Goal: Use online tool/utility: Utilize a website feature to perform a specific function

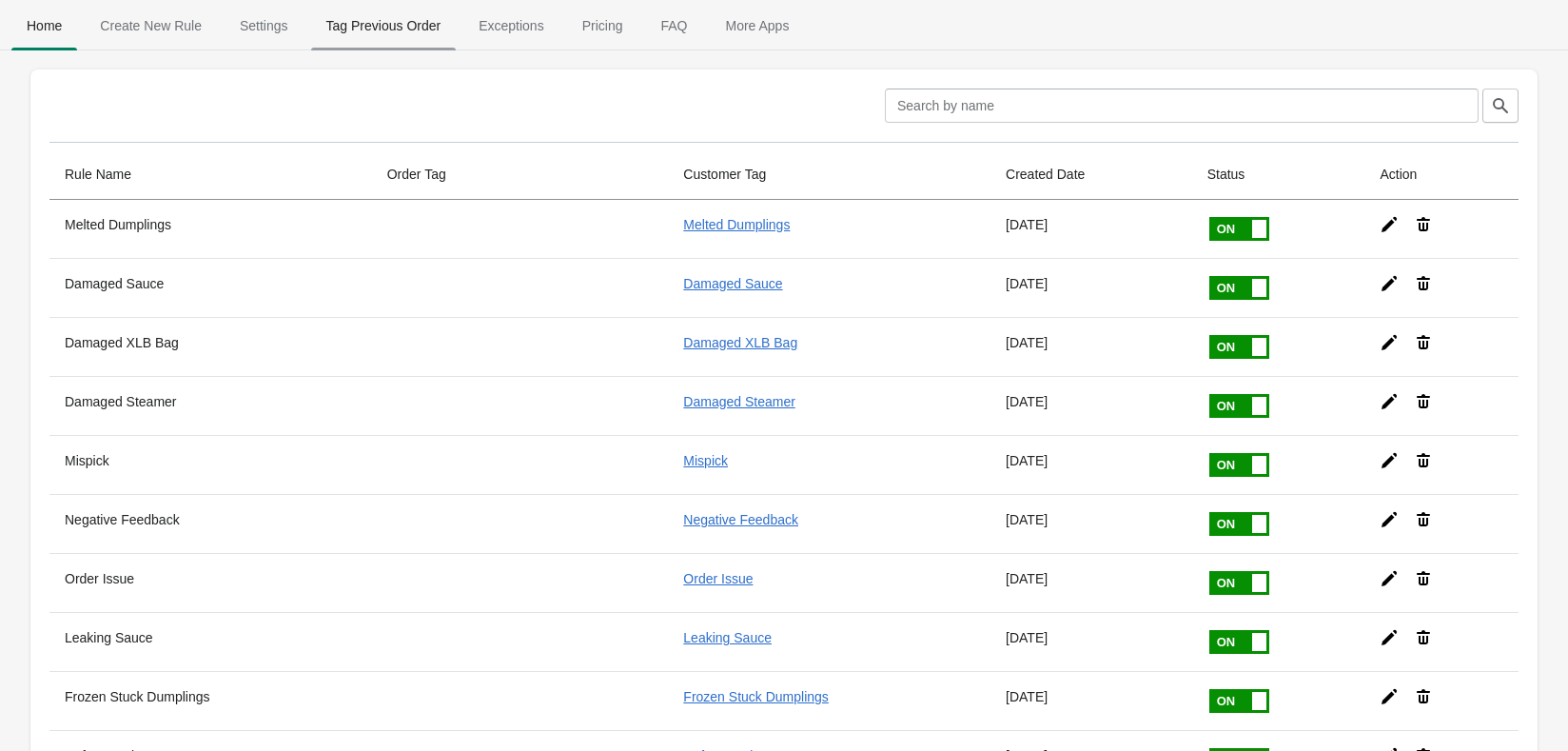
click at [412, 32] on span "Tag Previous Order" at bounding box center [384, 26] width 146 height 34
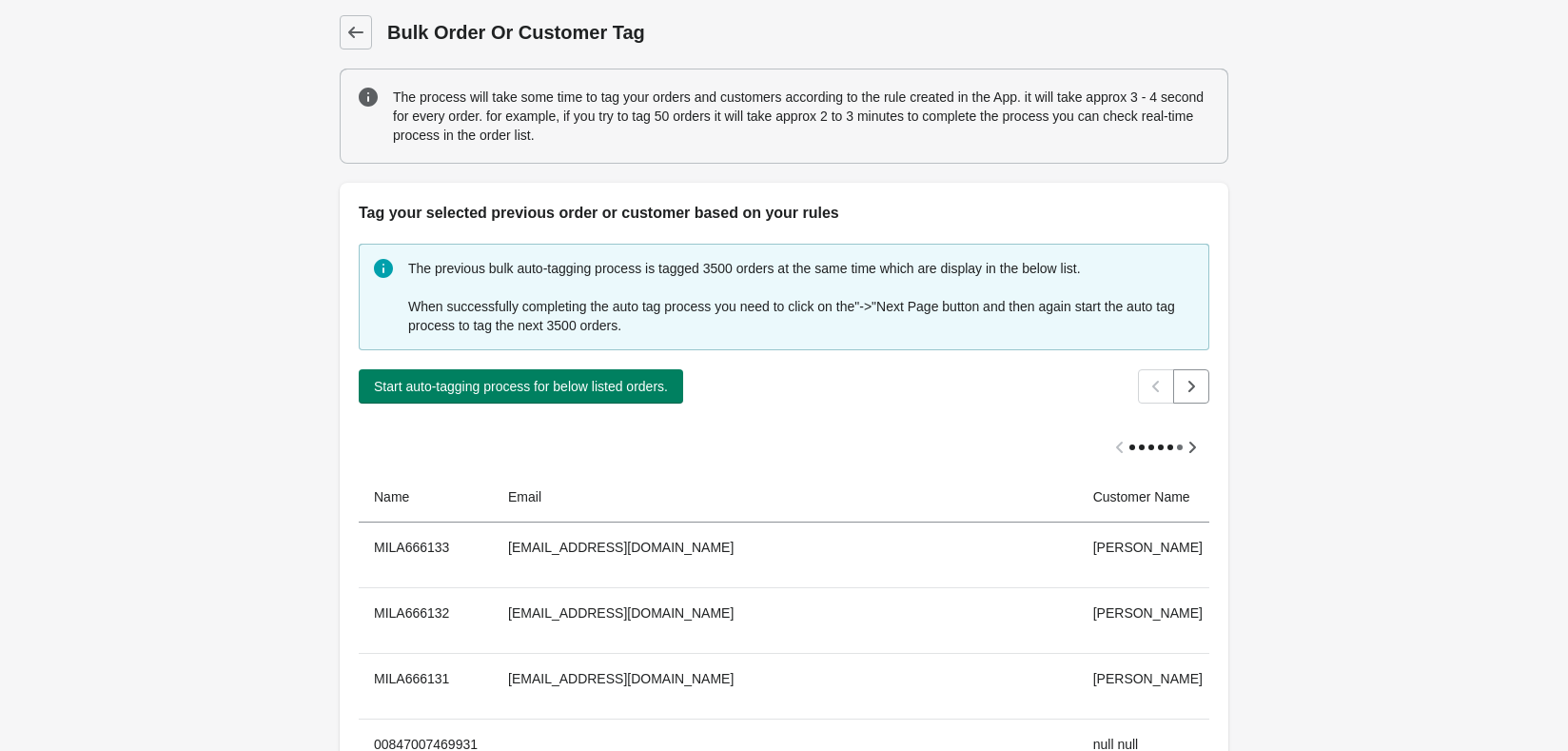
click at [441, 390] on button "Start auto-tagging process for below listed orders." at bounding box center [521, 387] width 325 height 34
click at [0, 0] on div at bounding box center [0, 0] width 0 height 0
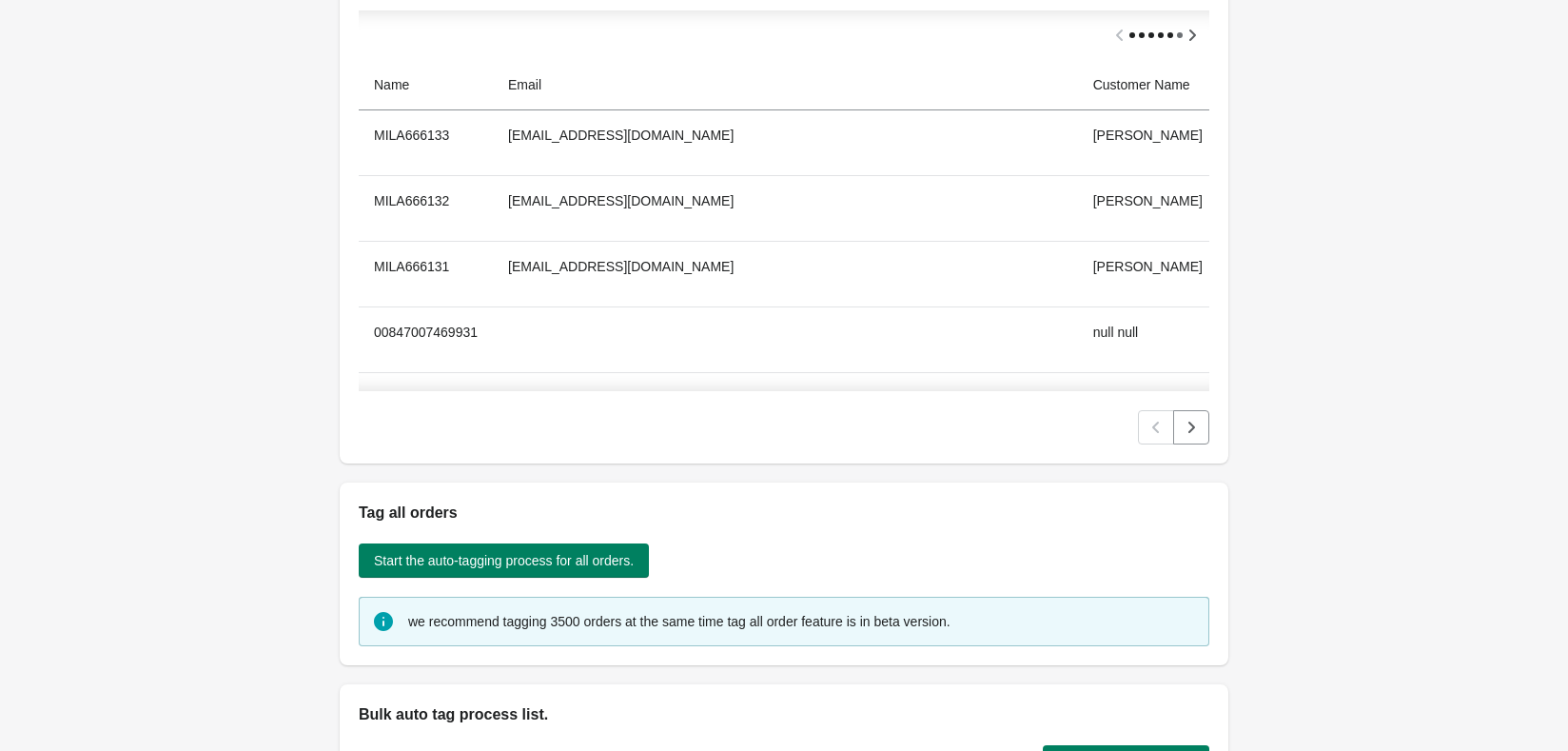
scroll to position [191, 0]
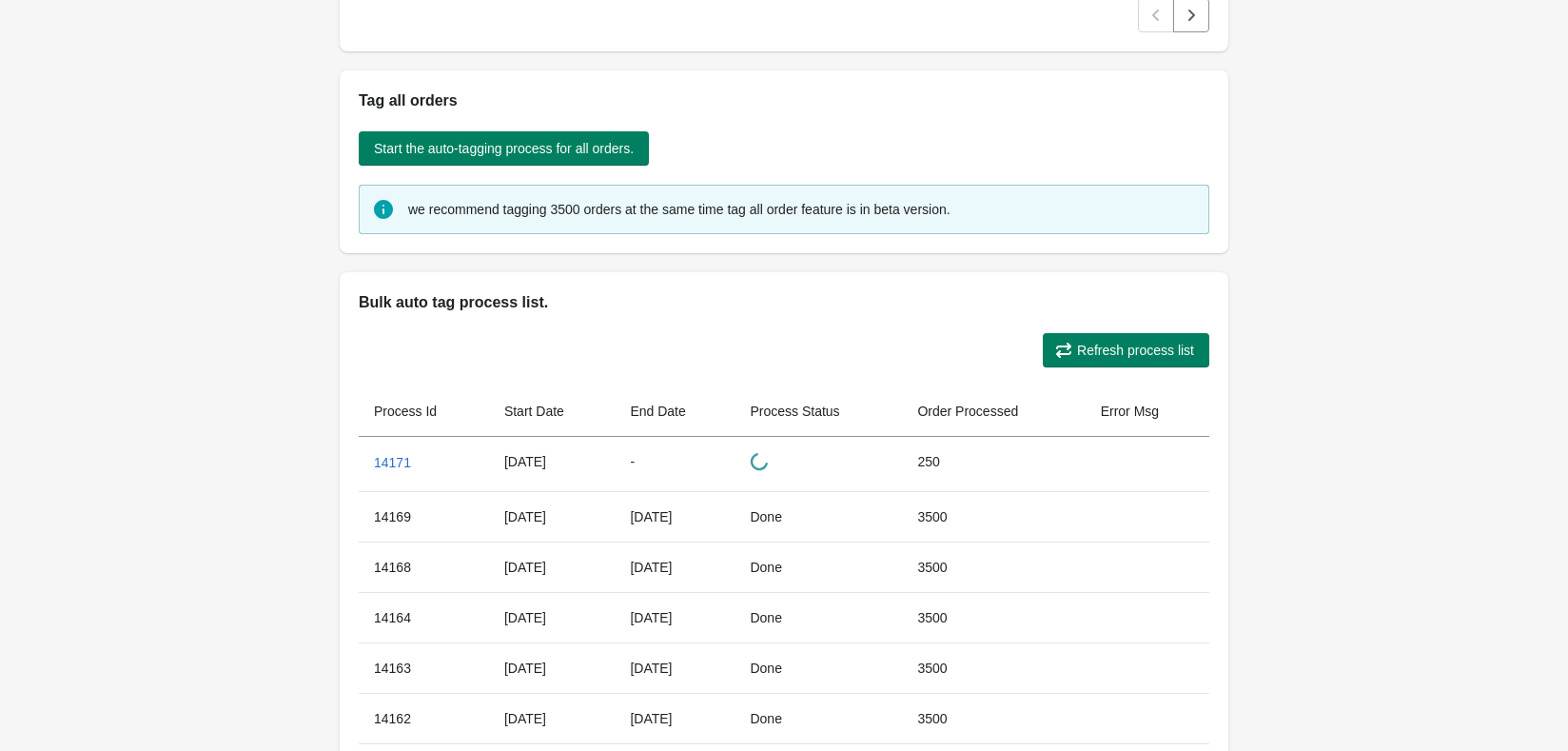
click at [1112, 352] on span "Refresh process list" at bounding box center [1136, 351] width 117 height 15
drag, startPoint x: 186, startPoint y: 457, endPoint x: 1205, endPoint y: 349, distance: 1024.7
click at [186, 457] on div "Back Bulk Order Or Customer Tag The process will take some time to tag your ord…" at bounding box center [784, 32] width 1568 height 1714
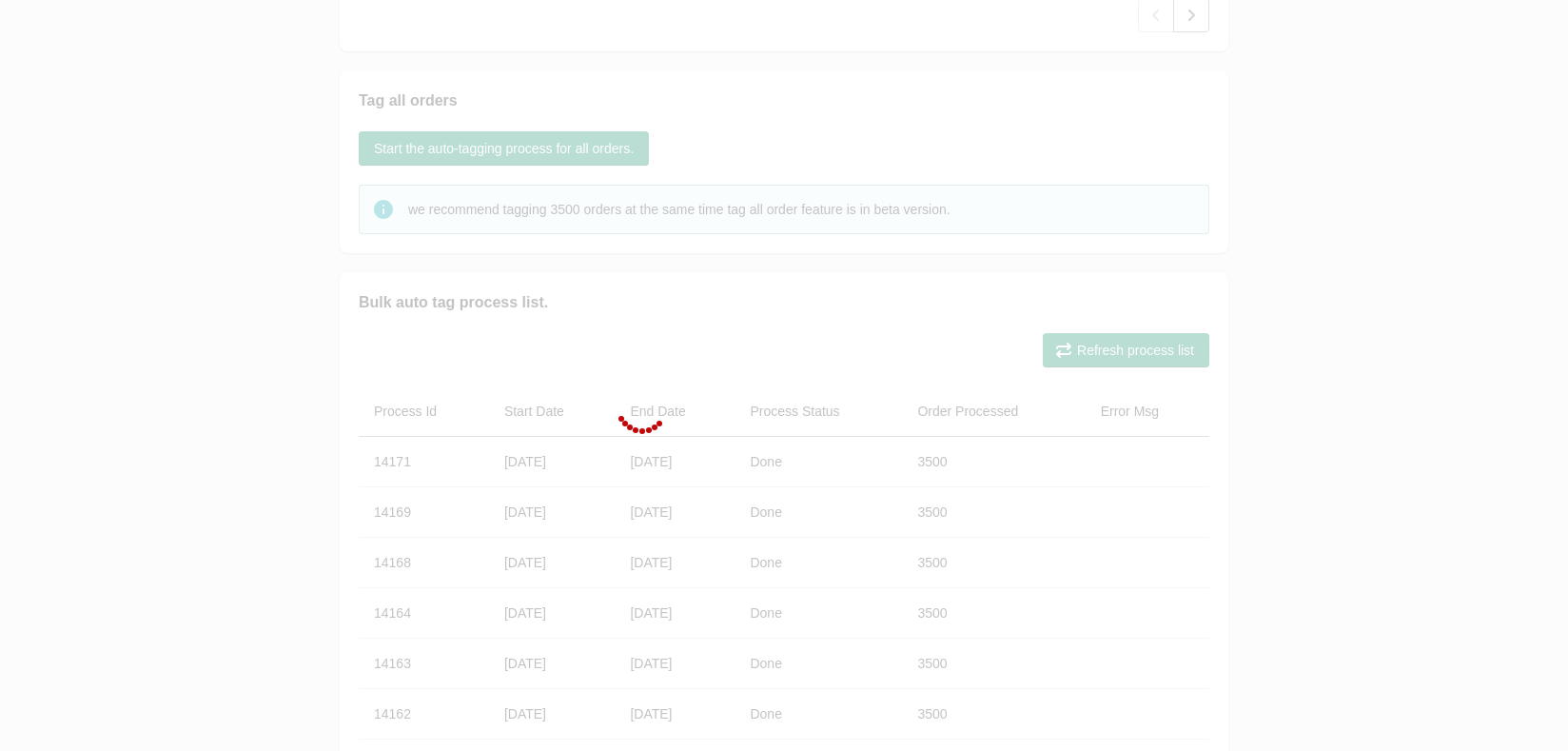
scroll to position [0, 0]
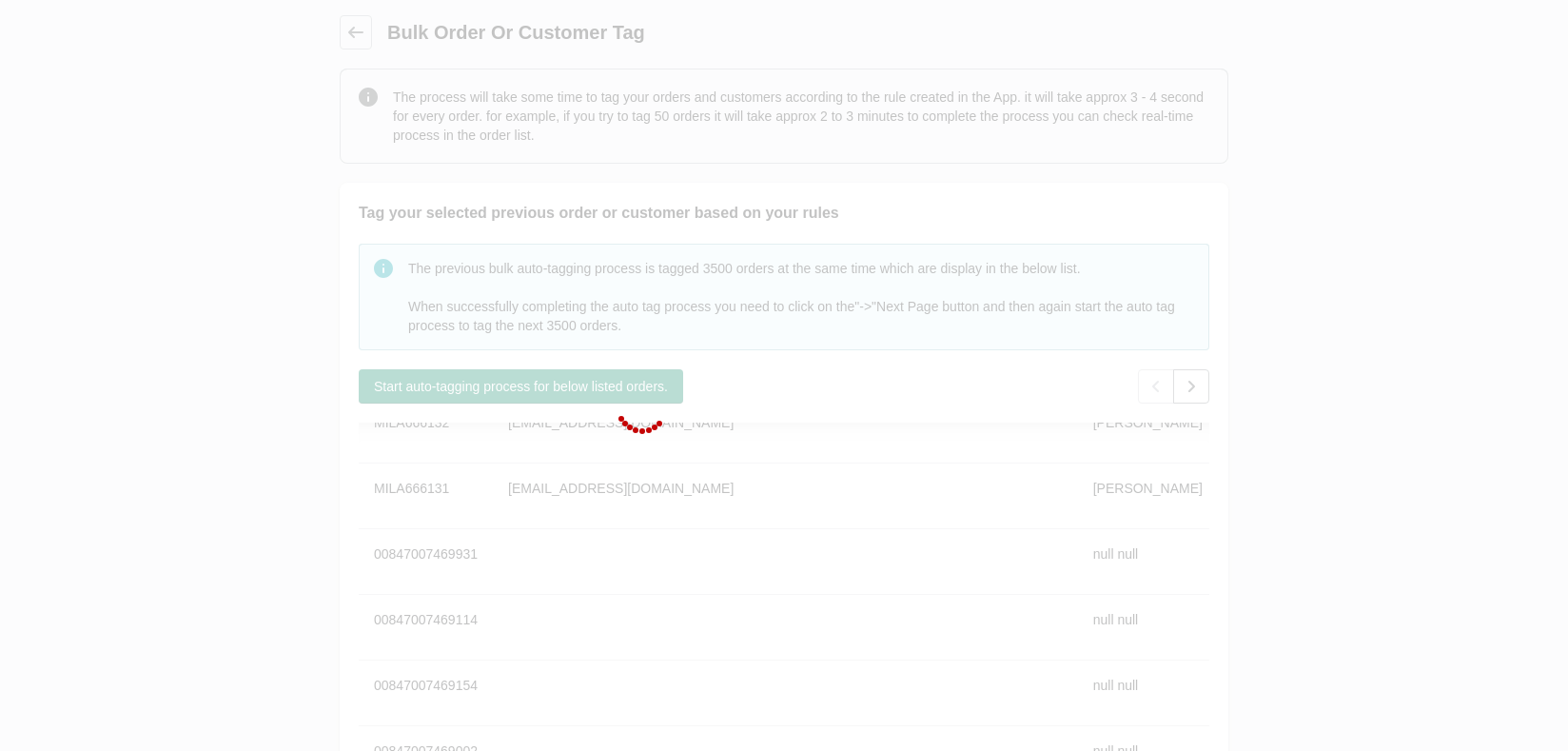
click at [1198, 393] on div at bounding box center [784, 376] width 1568 height 751
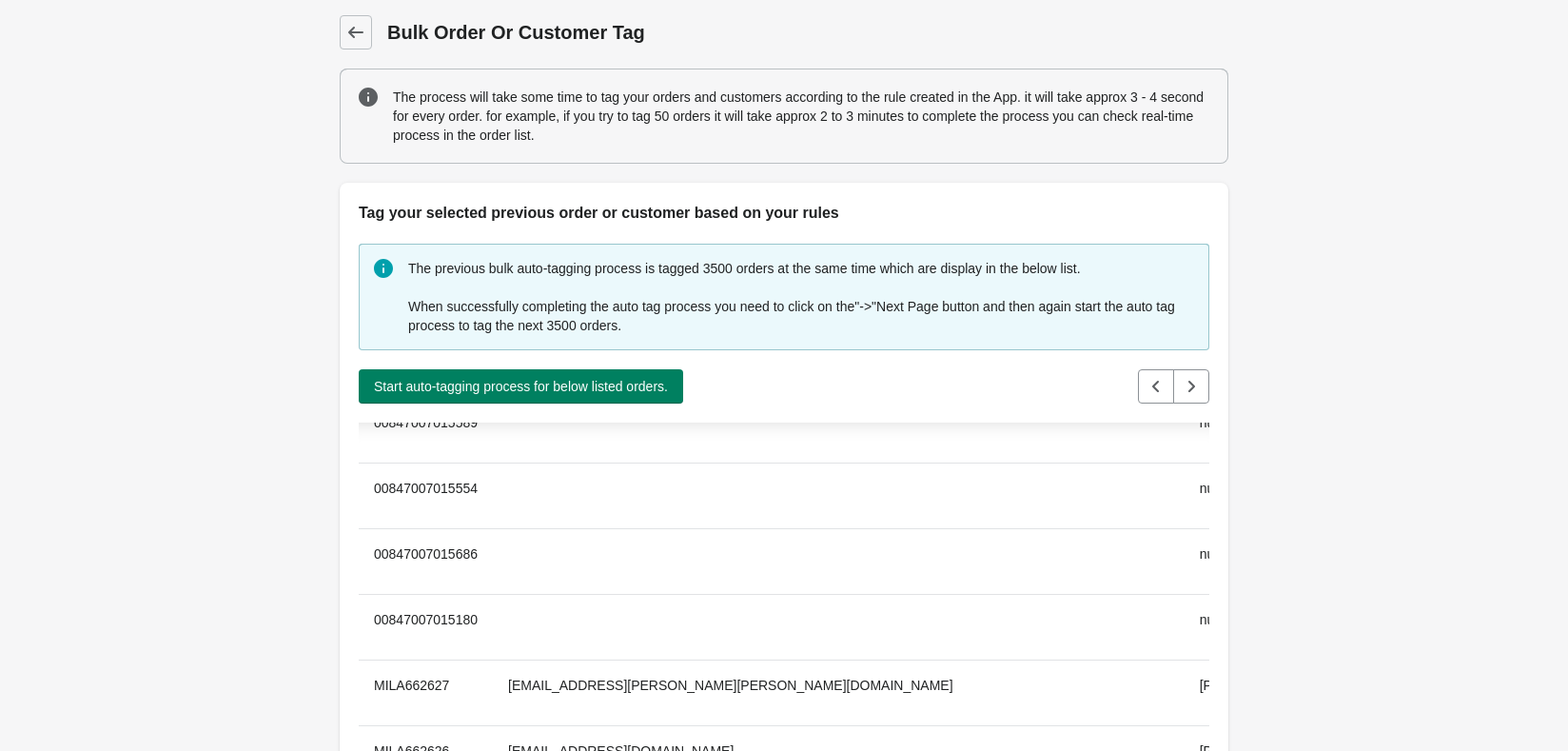
click at [502, 379] on span "Start auto-tagging process for below listed orders." at bounding box center [521, 387] width 294 height 15
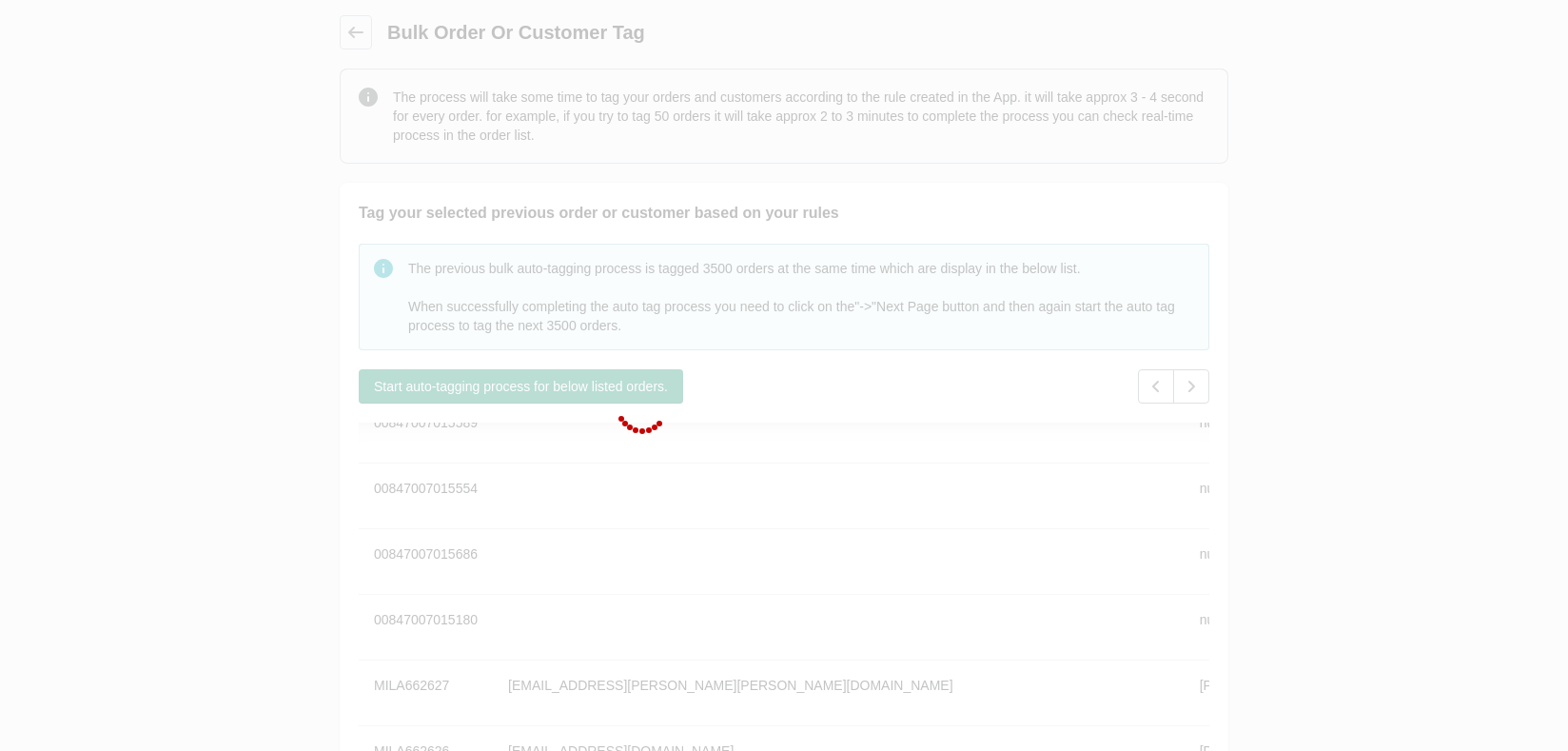
scroll to position [95, 0]
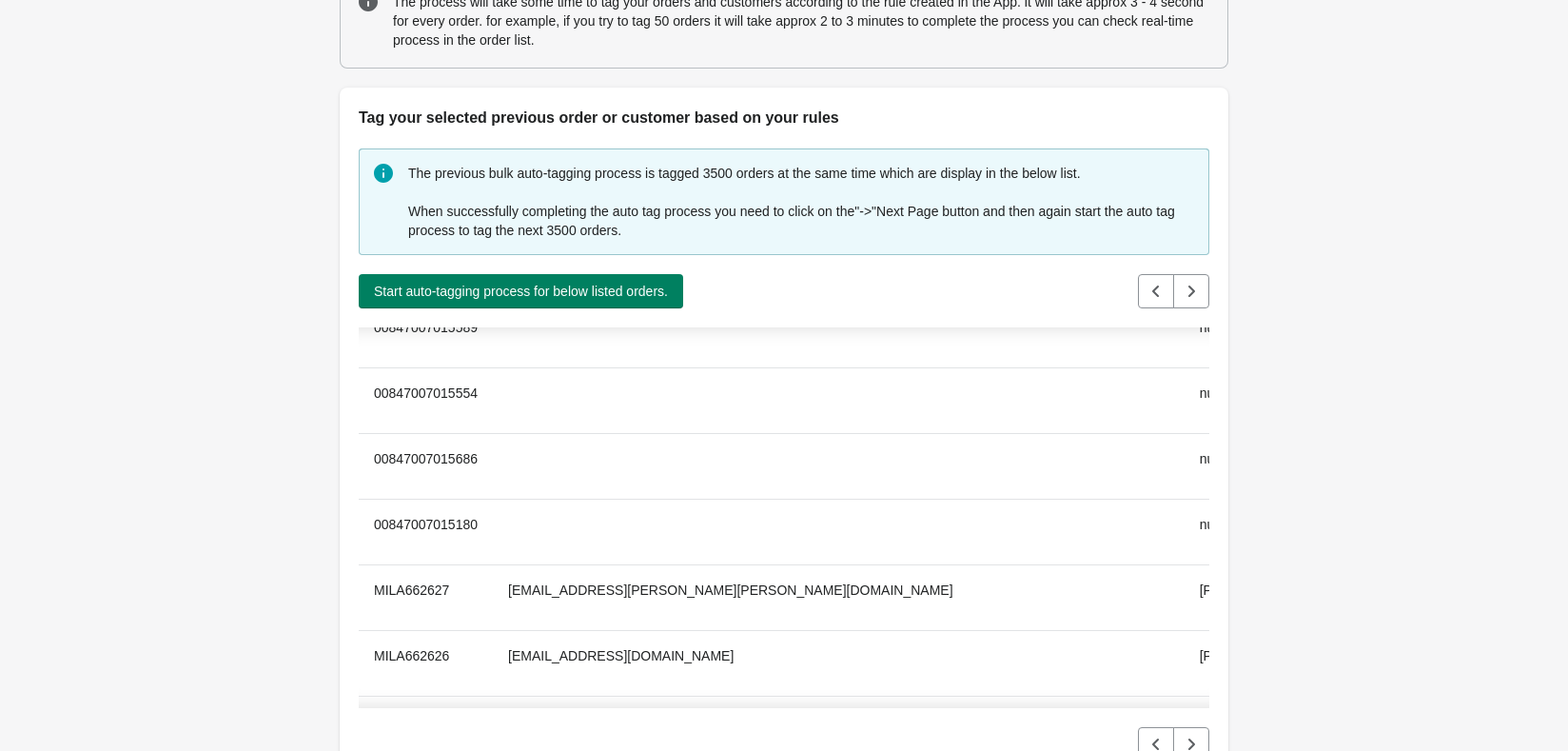
click at [1417, 300] on div "Back Bulk Order Or Customer Tag The process will take some time to tag your ord…" at bounding box center [784, 761] width 1568 height 1714
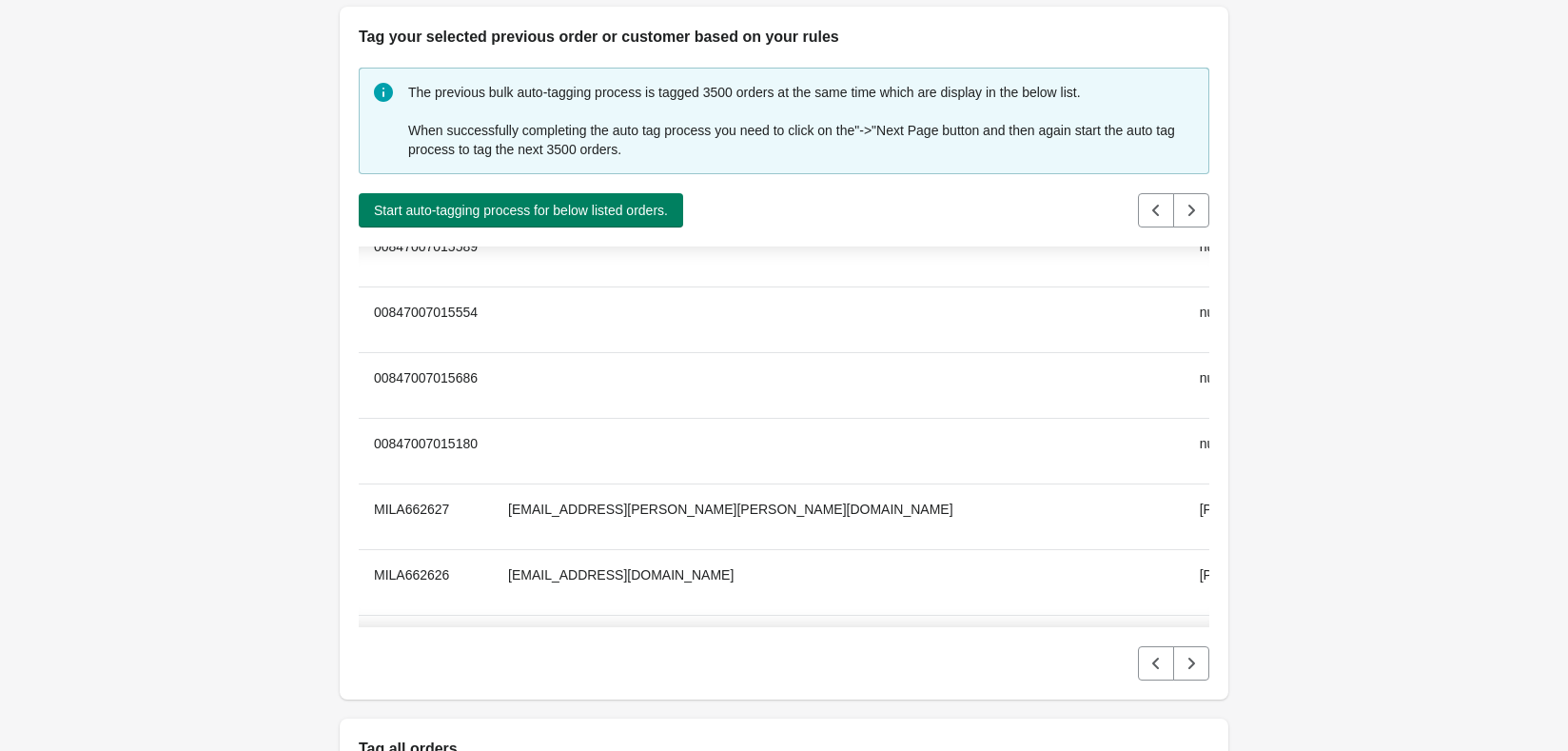
scroll to position [920, 0]
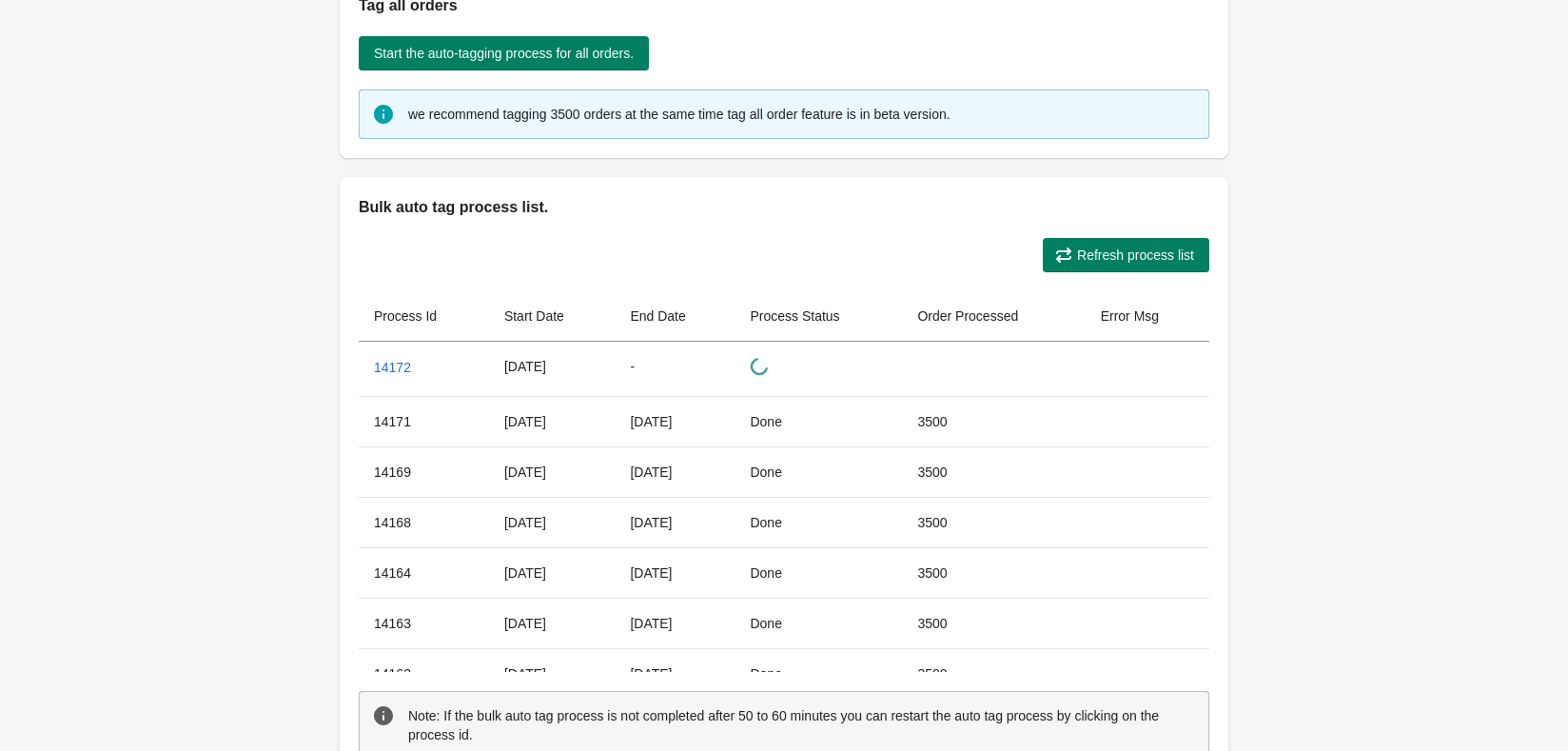
click at [1099, 267] on button "Refresh process list" at bounding box center [1126, 255] width 167 height 34
